Goal: Register for event/course

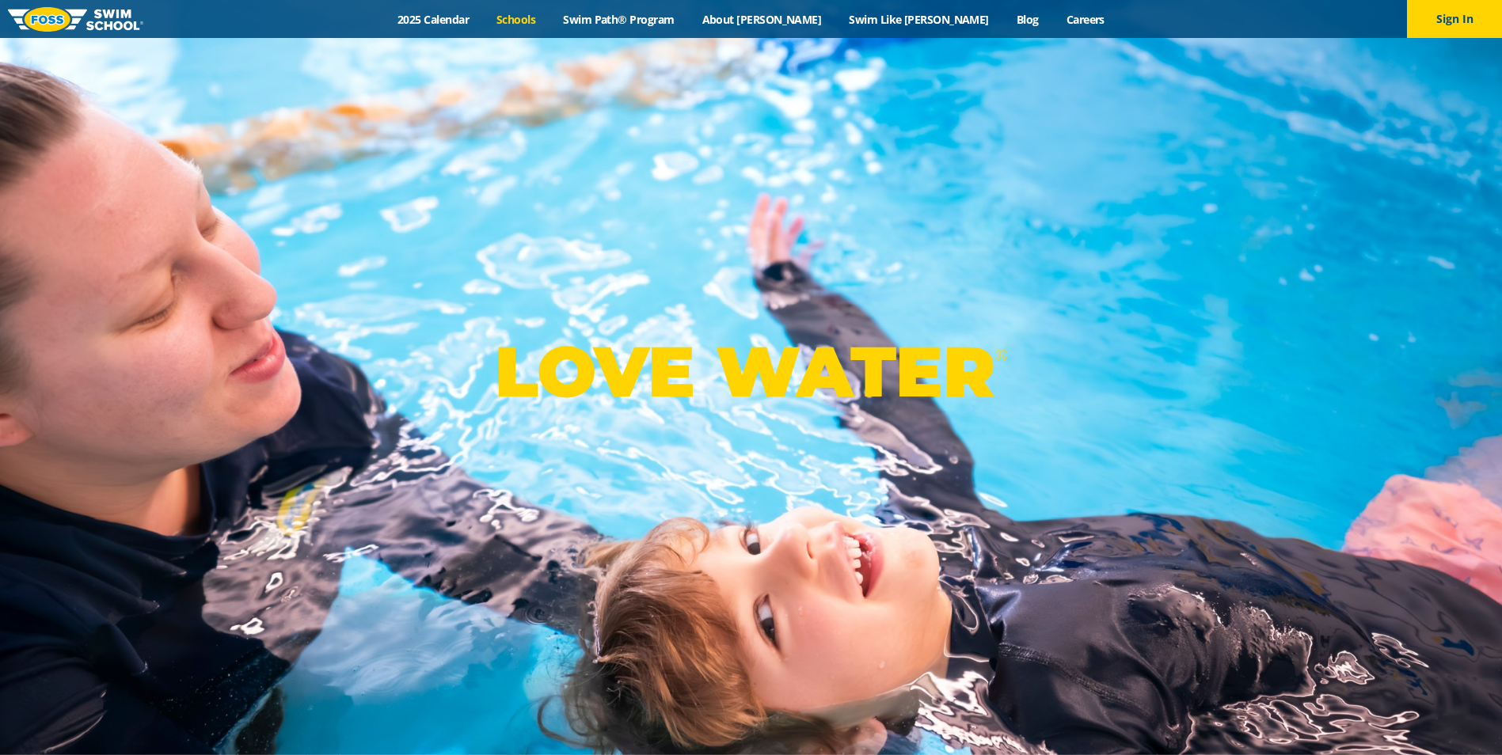
click at [550, 21] on link "Schools" at bounding box center [516, 19] width 67 height 15
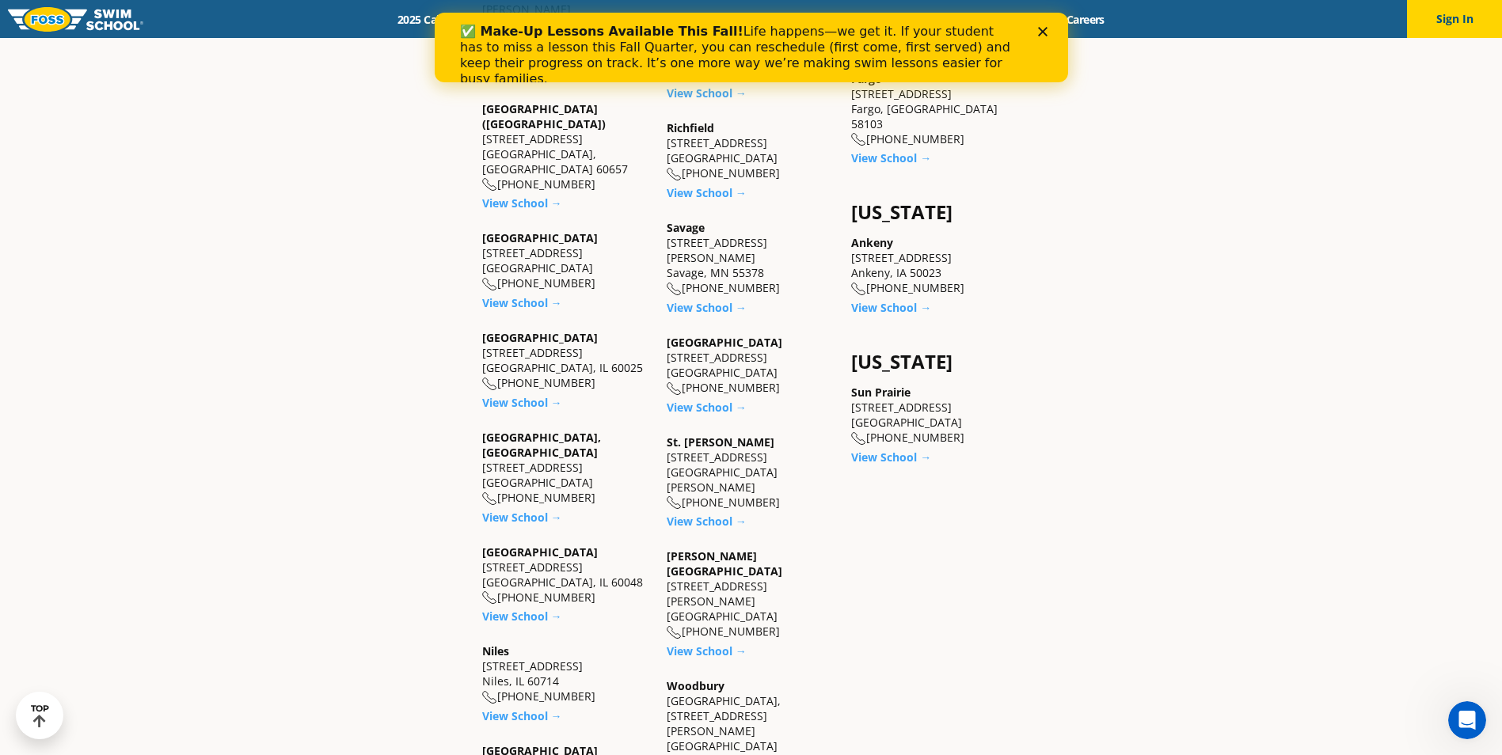
scroll to position [1267, 0]
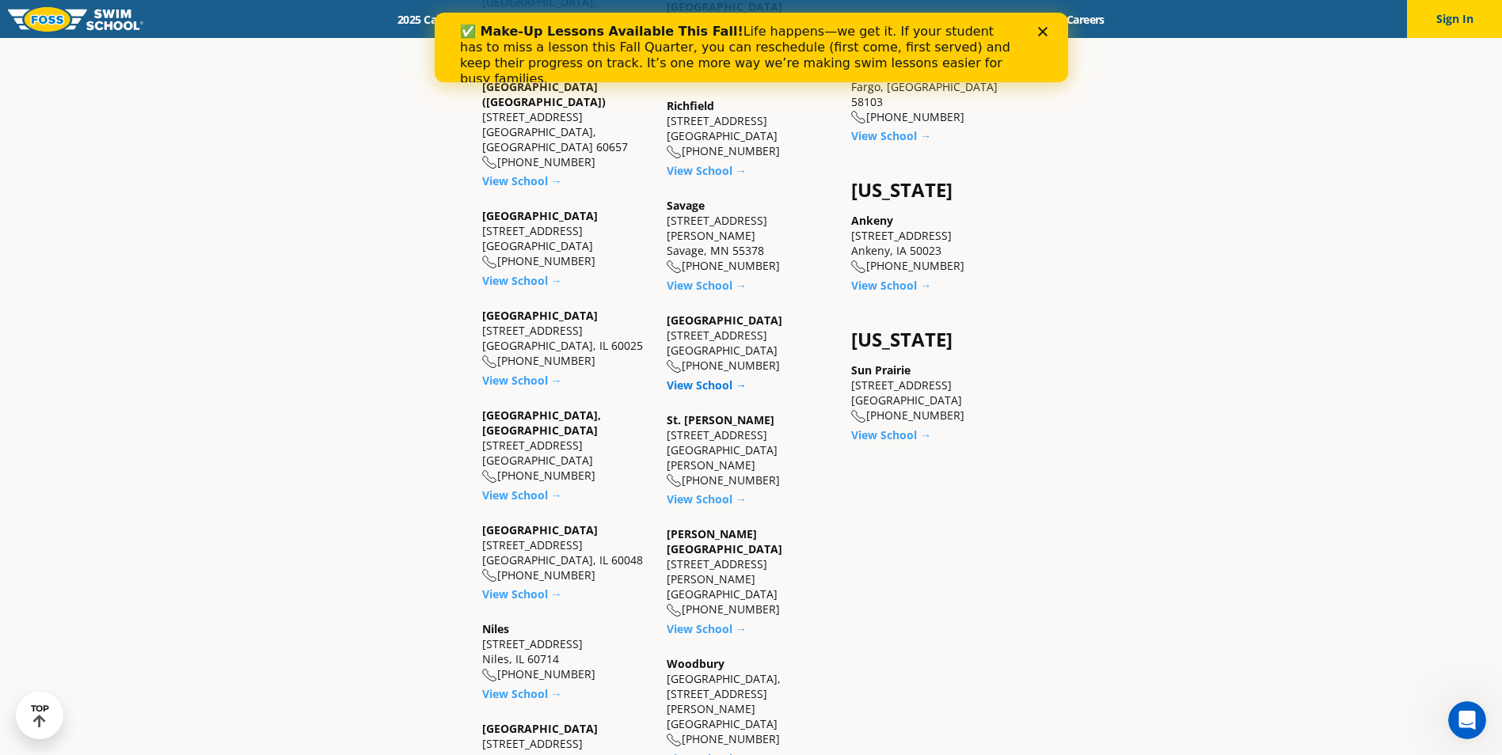
click at [717, 378] on link "View School →" at bounding box center [707, 385] width 80 height 15
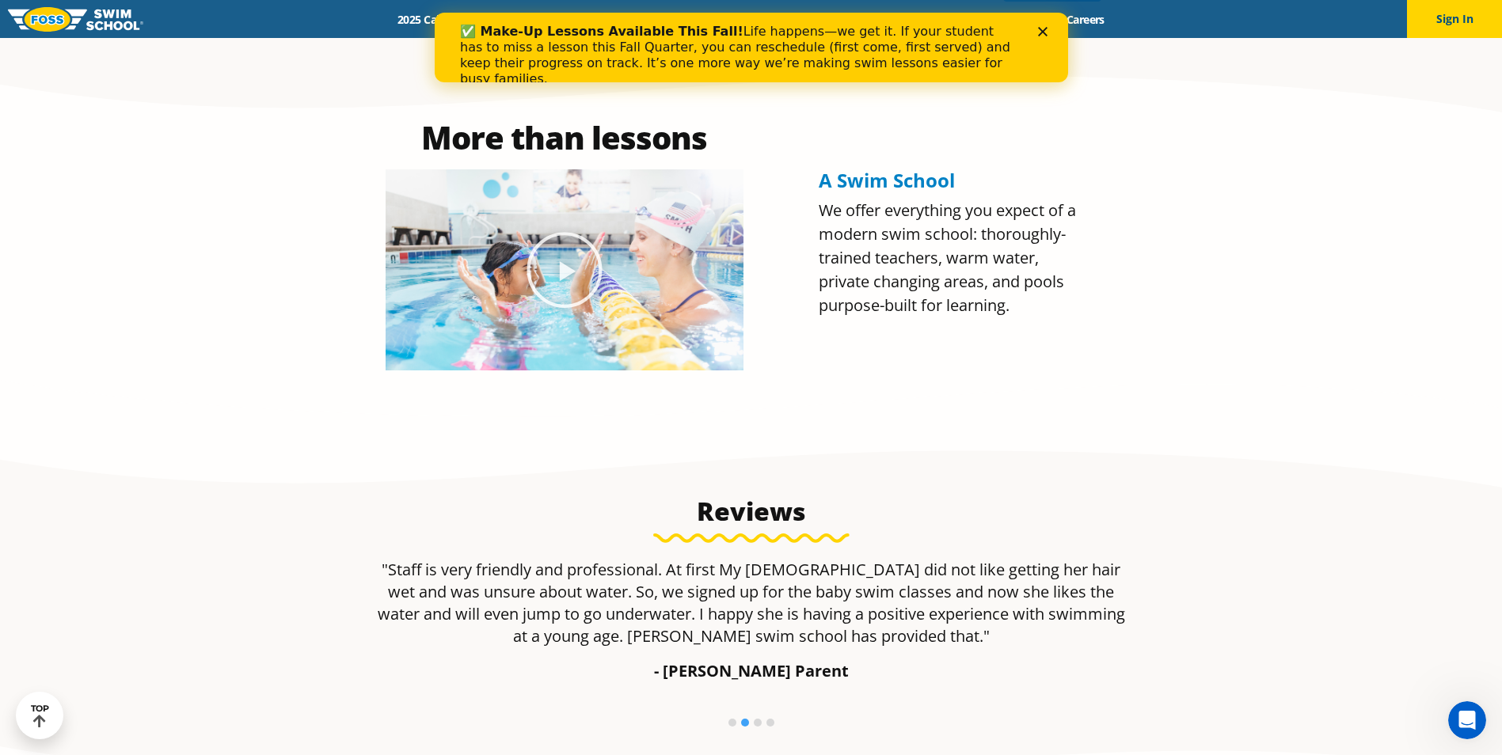
scroll to position [656, 0]
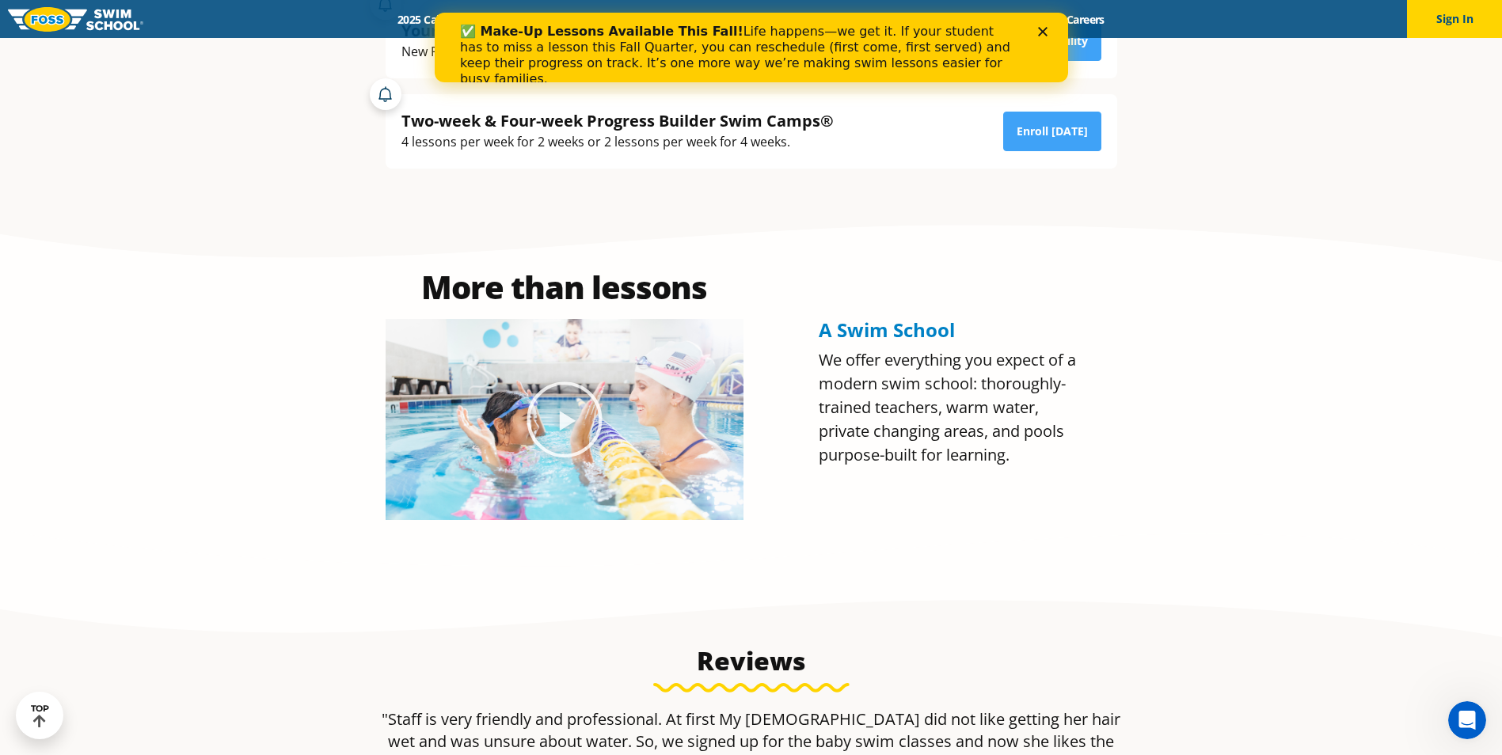
click at [1044, 35] on polygon "Close" at bounding box center [1042, 32] width 10 height 10
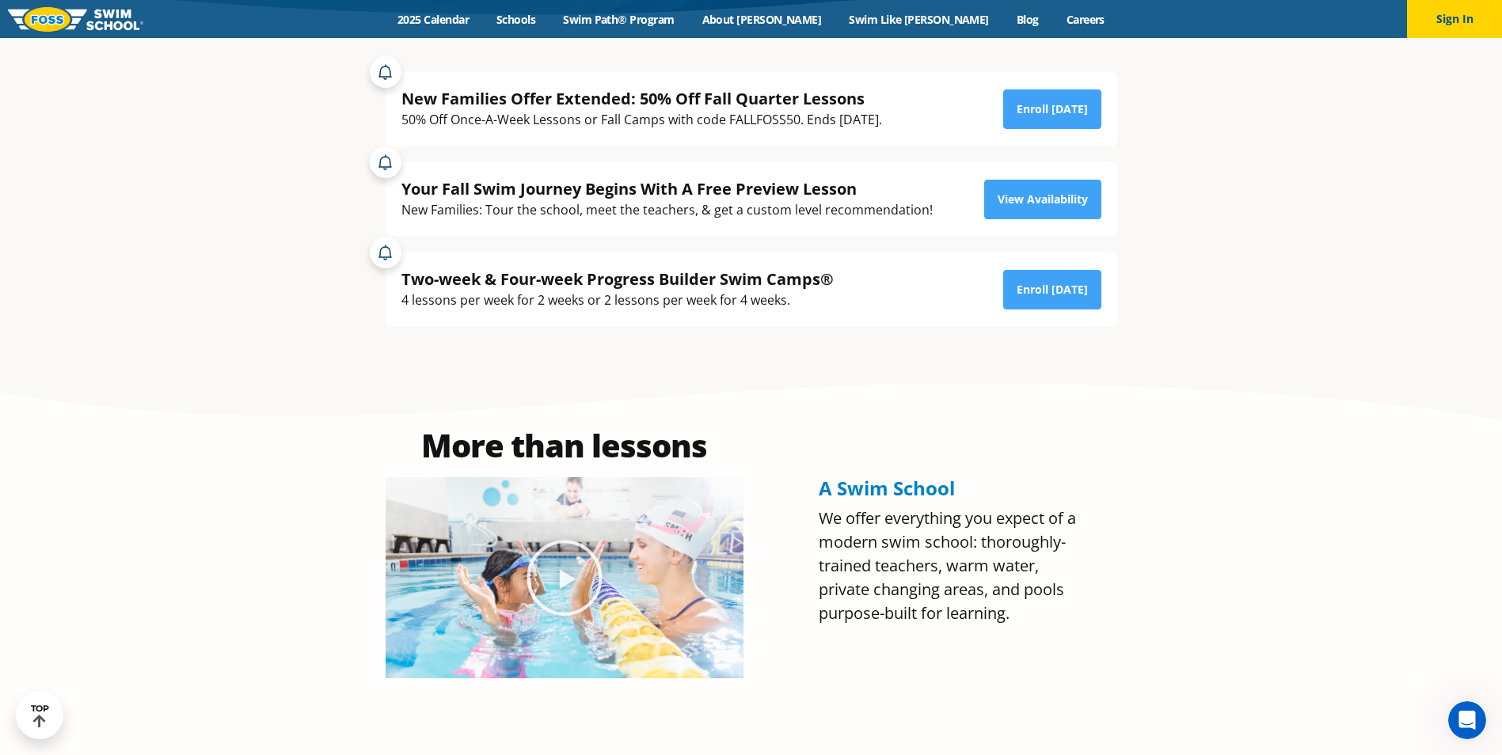
scroll to position [418, 0]
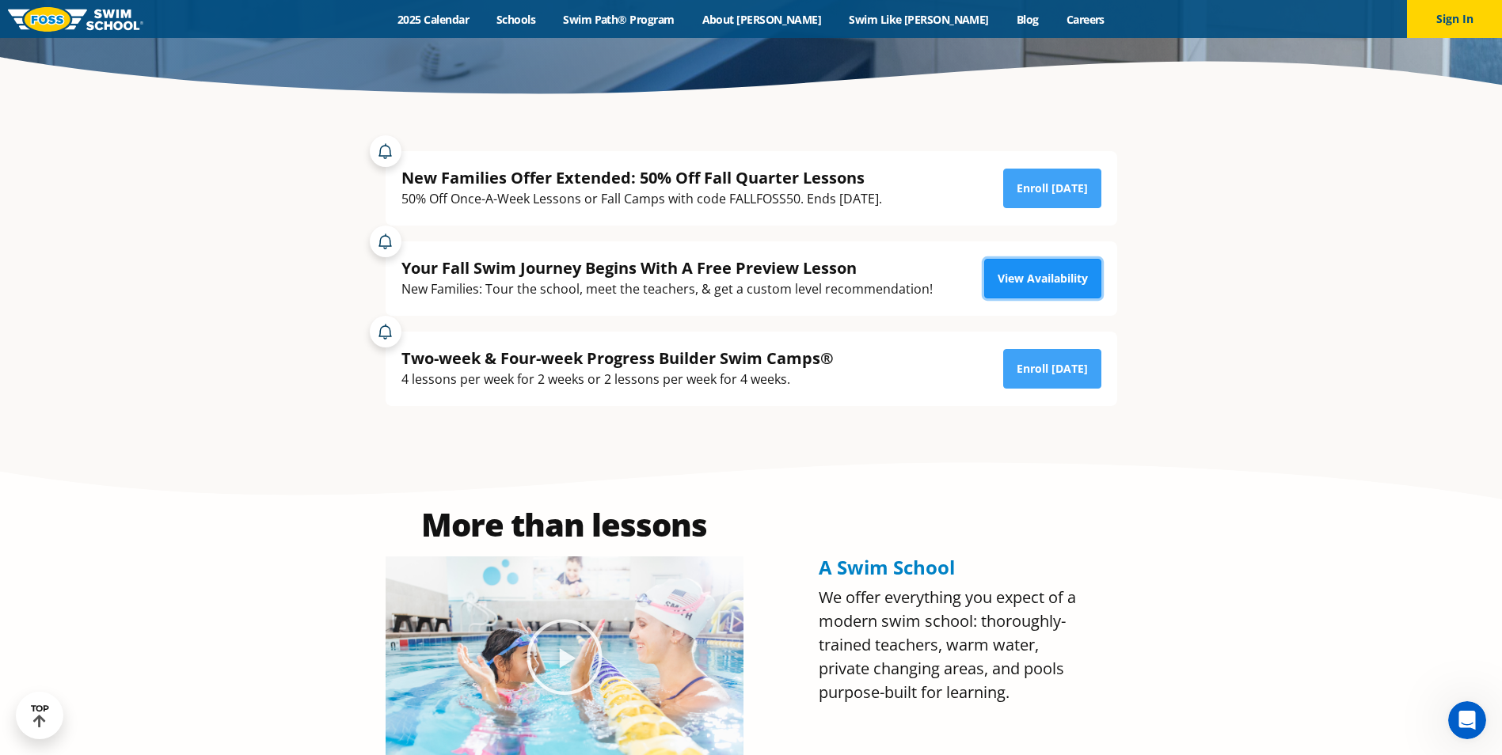
click at [1041, 264] on link "View Availability" at bounding box center [1042, 279] width 117 height 40
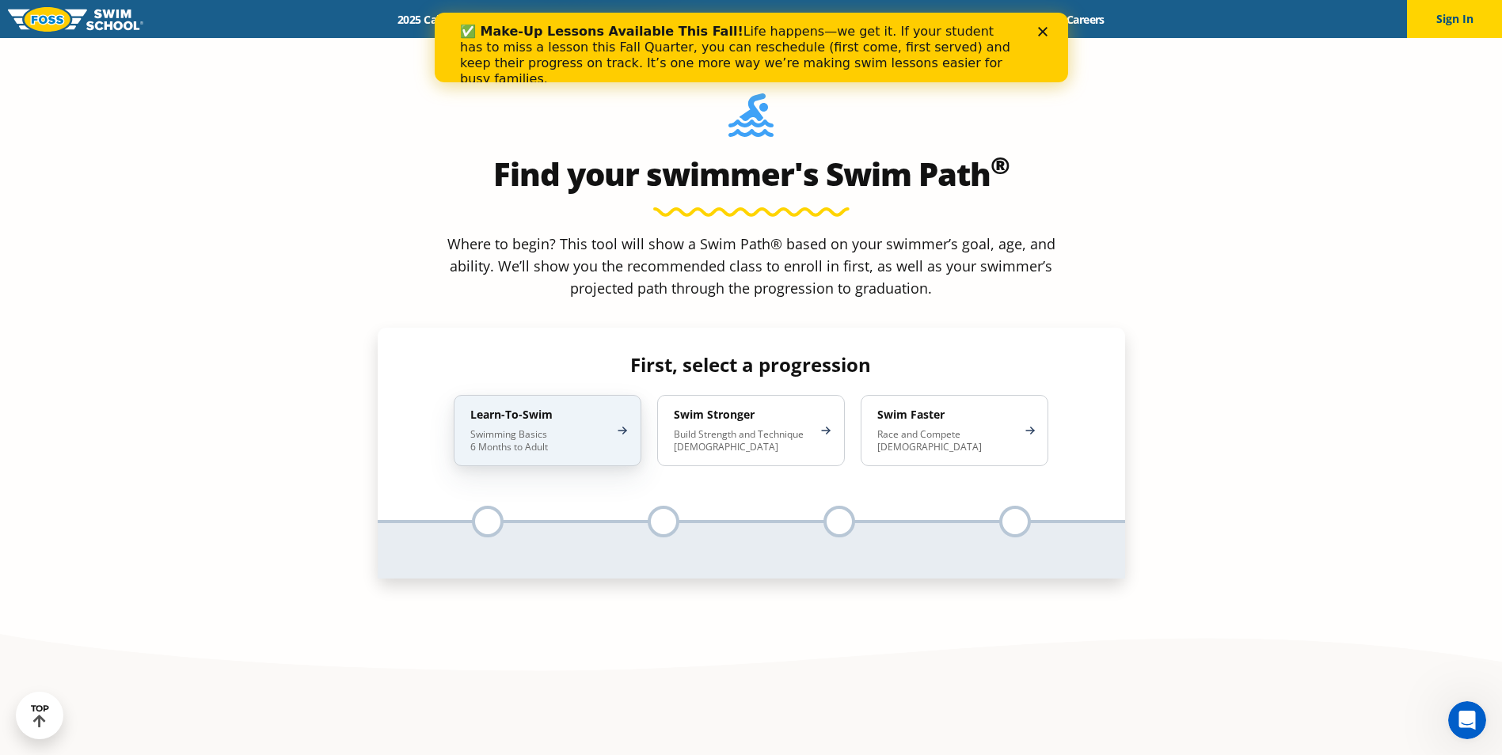
scroll to position [1504, 0]
click at [561, 427] on p "Swimming Basics 6 Months to Adult" at bounding box center [539, 439] width 139 height 25
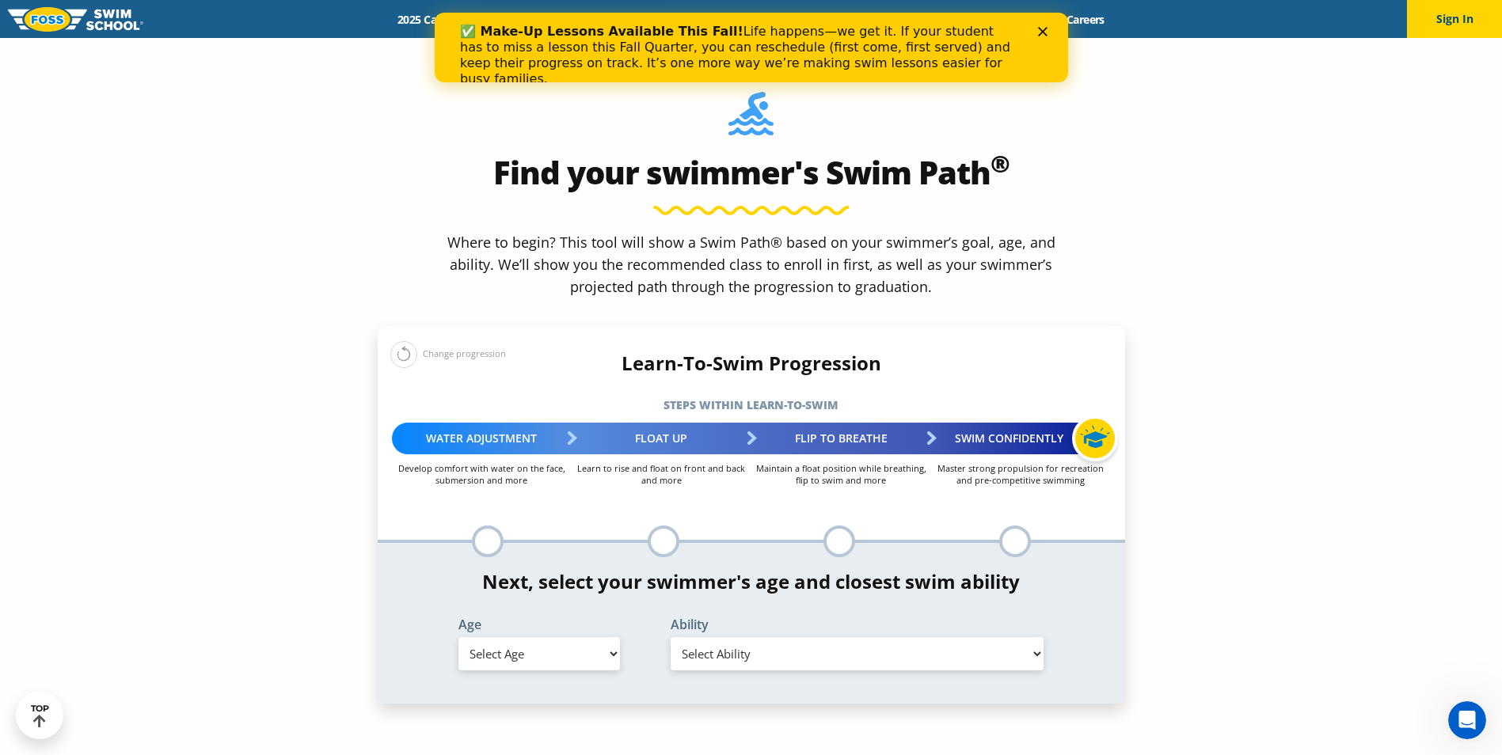
click at [538, 637] on select "Select Age 6 months - 1 year 1 year 2 years 3 years 4 years 5 years 6 years 7 y…" at bounding box center [539, 653] width 162 height 33
select select "4-years"
click at [458, 637] on select "Select Age 6 months - 1 year 1 year 2 years 3 years 4 years 5 years 6 years 7 y…" at bounding box center [539, 653] width 162 height 33
click at [812, 637] on select "Select Ability First in-water experience When in the water, reliant on a life j…" at bounding box center [858, 653] width 374 height 33
select select "4-years-when-in-the-water-reliant-on-a-life-jacket-or-floatation-device"
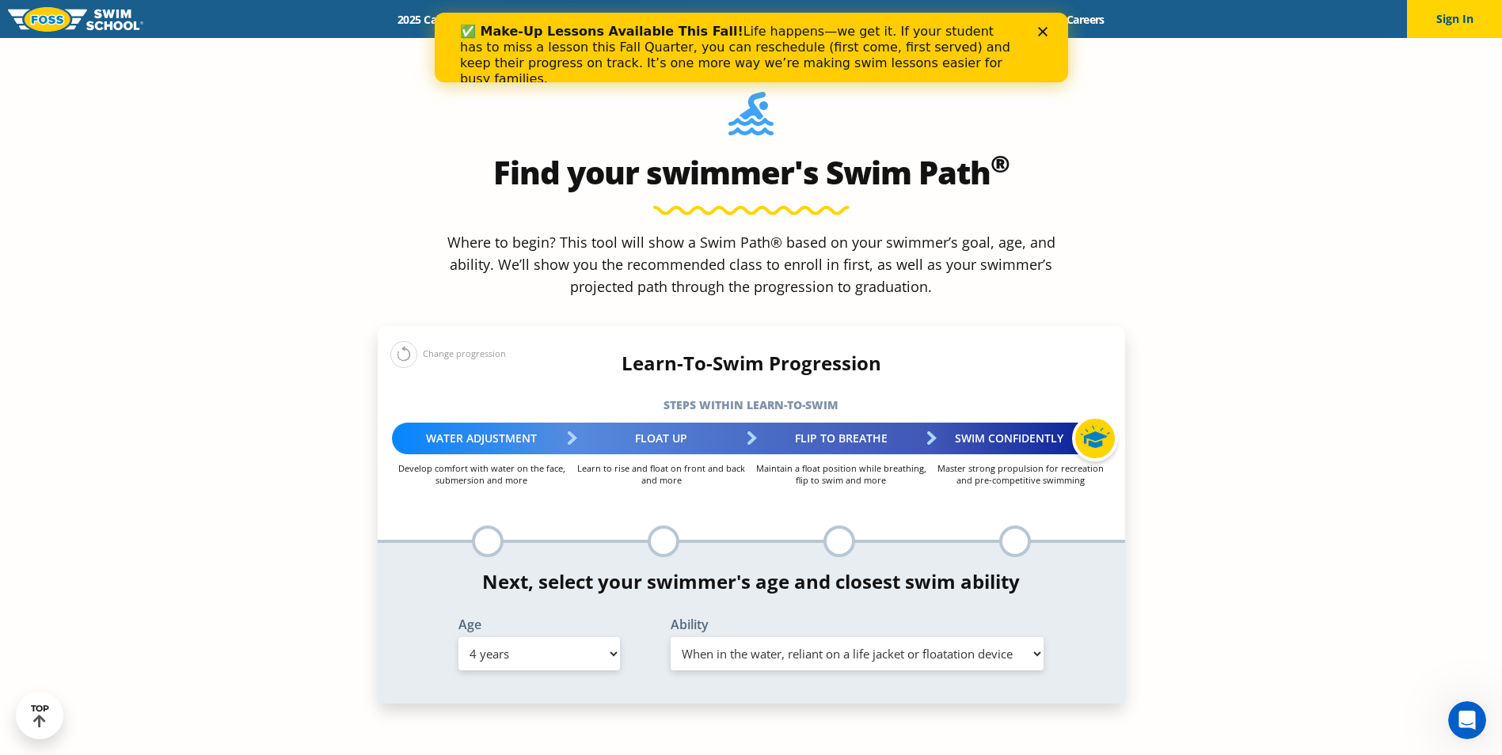
click at [671, 637] on select "Select Ability First in-water experience When in the water, reliant on a life j…" at bounding box center [858, 653] width 374 height 33
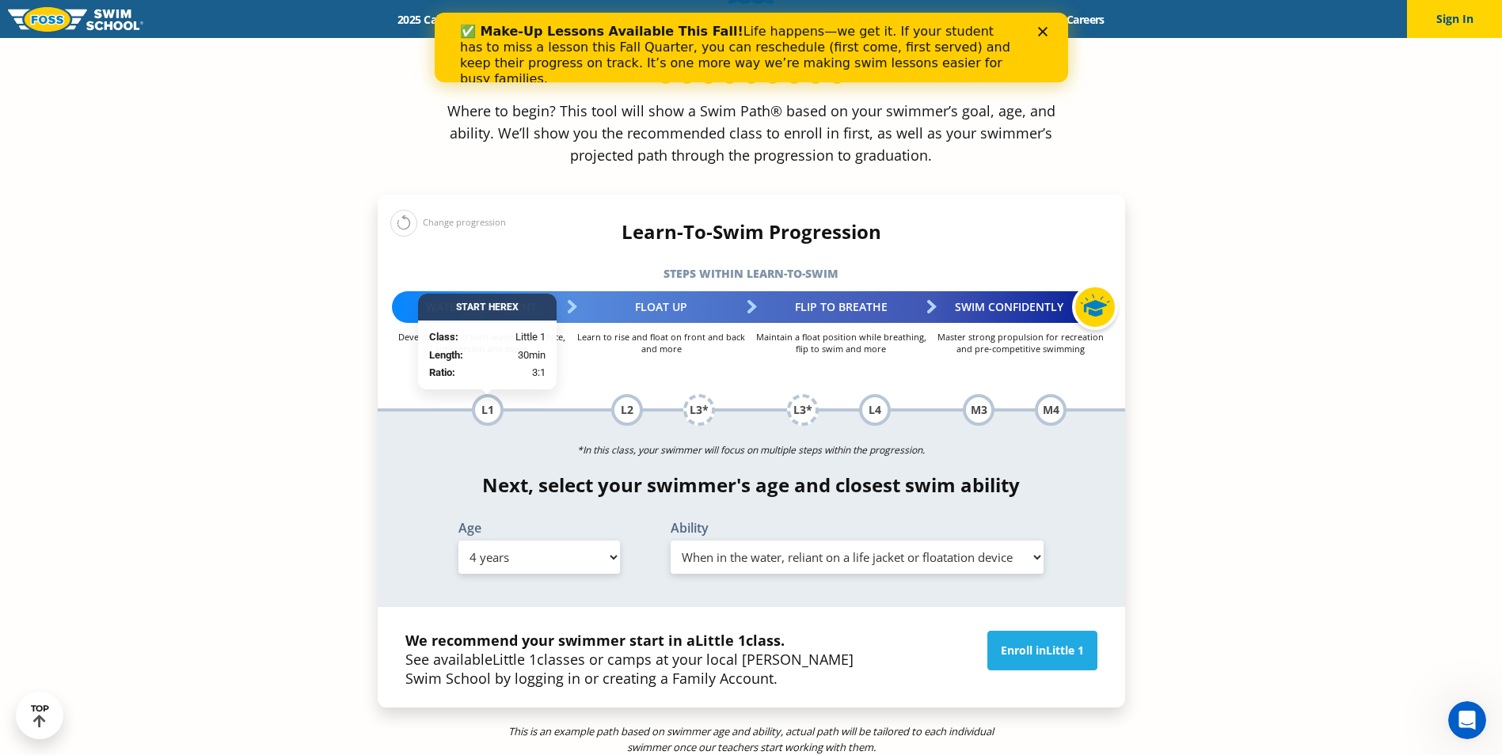
scroll to position [1742, 0]
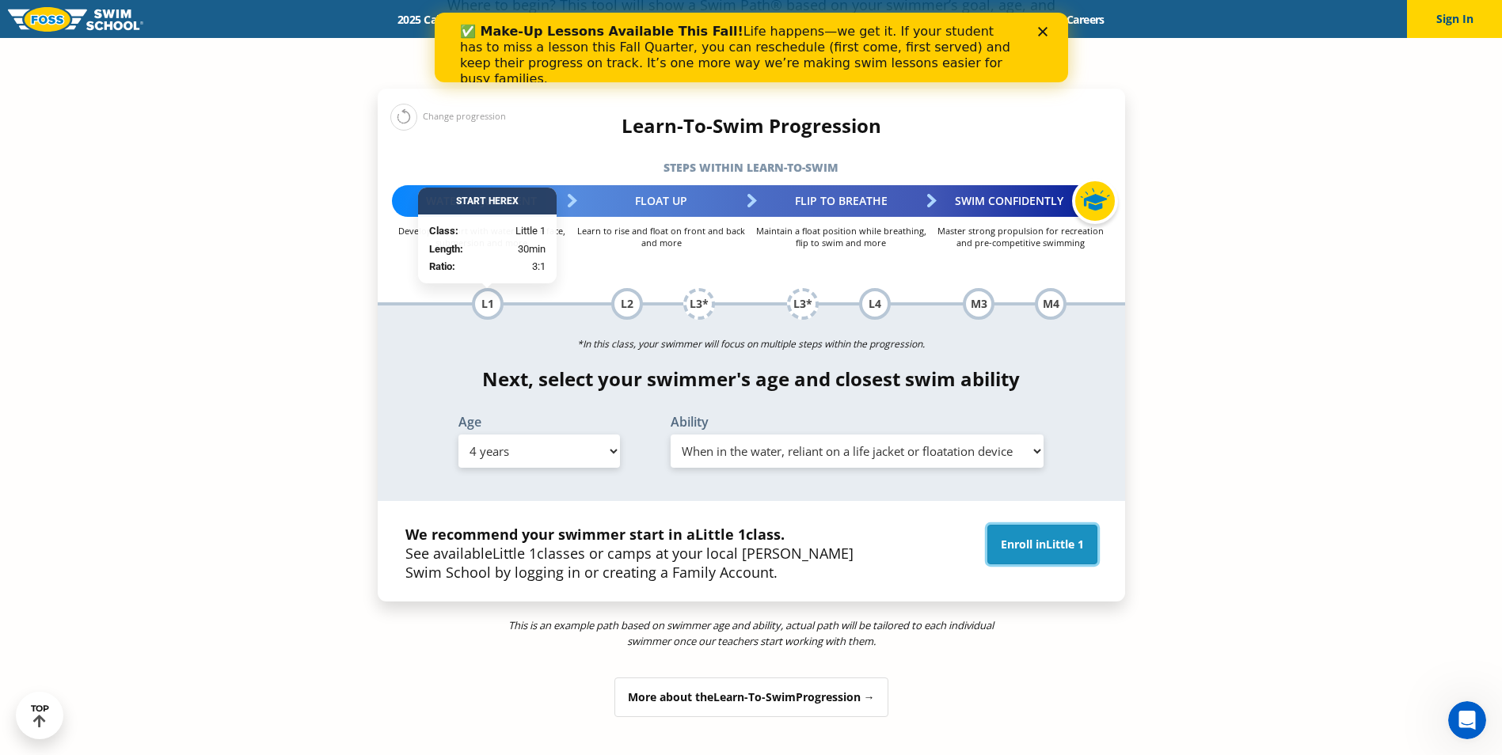
click at [1066, 537] on span "Little 1" at bounding box center [1065, 544] width 38 height 15
